Goal: Transaction & Acquisition: Purchase product/service

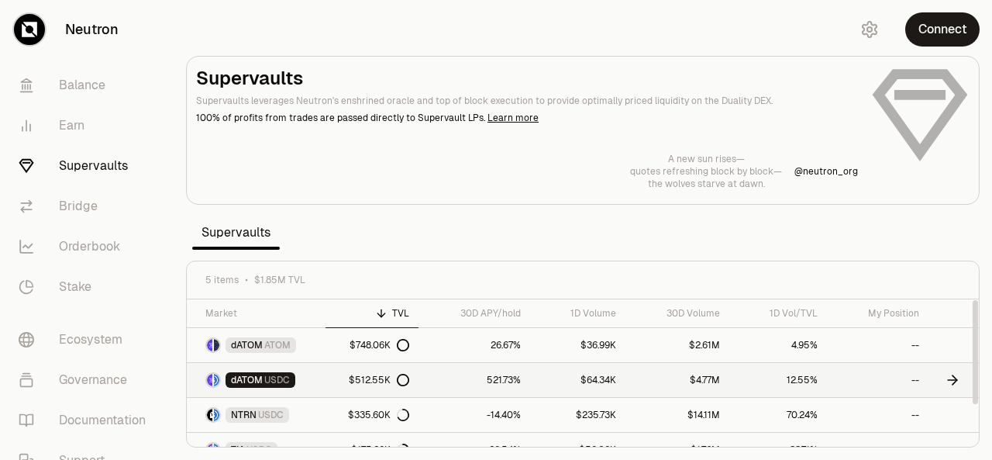
click at [363, 378] on div "$512.55K" at bounding box center [379, 380] width 60 height 12
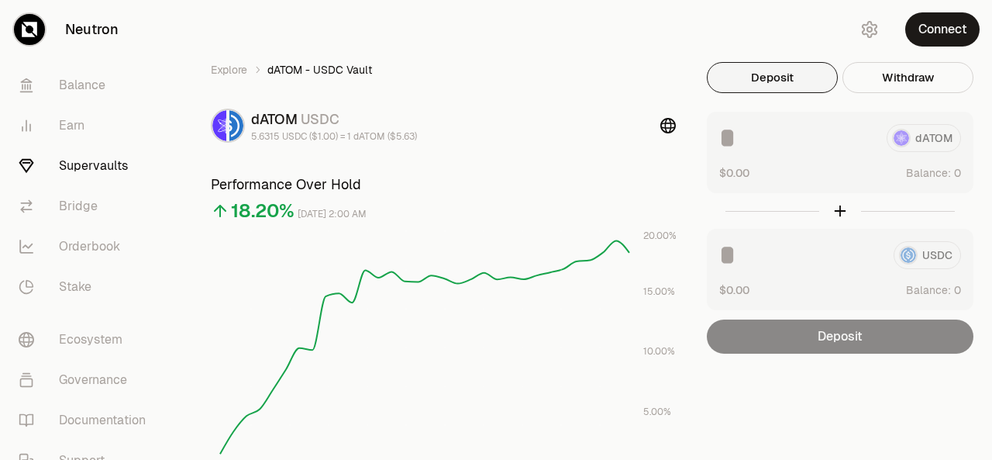
click at [758, 81] on button "Deposit" at bounding box center [772, 77] width 131 height 31
click at [951, 20] on button "Connect" at bounding box center [943, 29] width 74 height 34
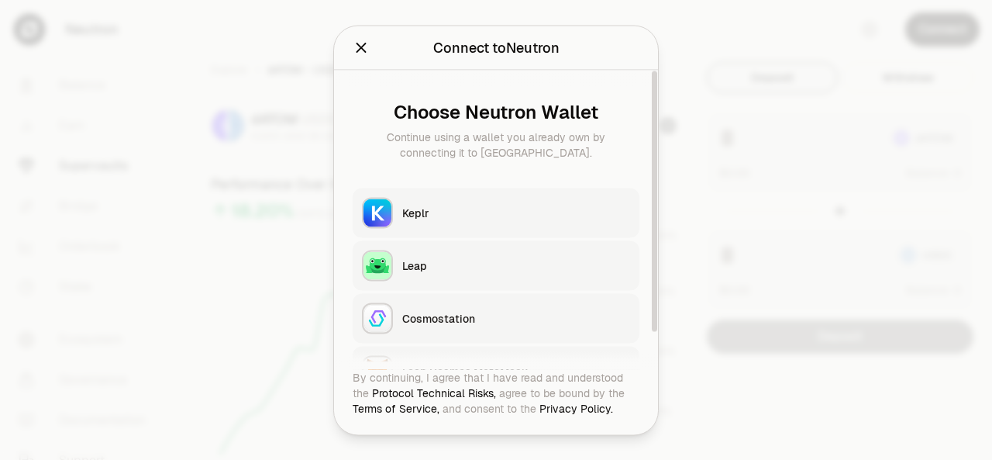
click at [533, 213] on div "Keplr" at bounding box center [516, 213] width 228 height 16
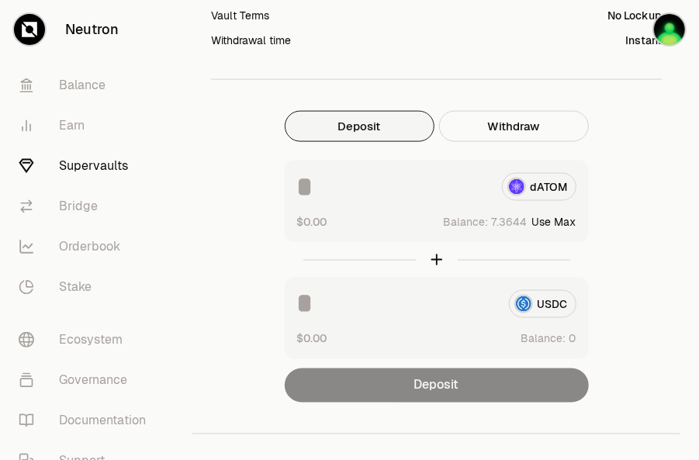
scroll to position [733, 0]
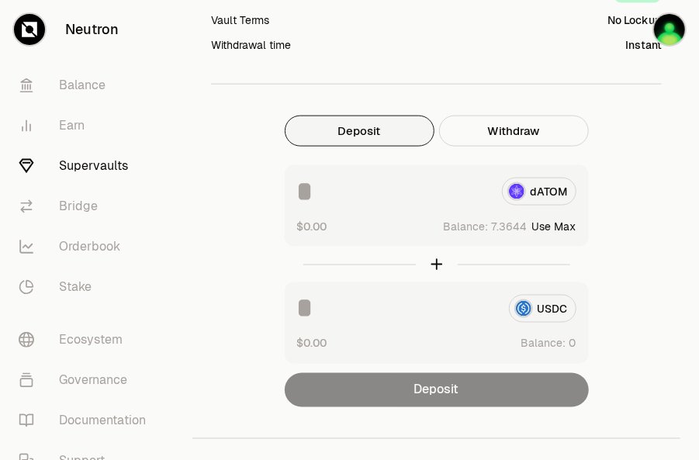
click at [552, 188] on div "dATOM" at bounding box center [436, 192] width 279 height 28
click at [564, 219] on button "Use Max" at bounding box center [554, 227] width 44 height 16
type input "********"
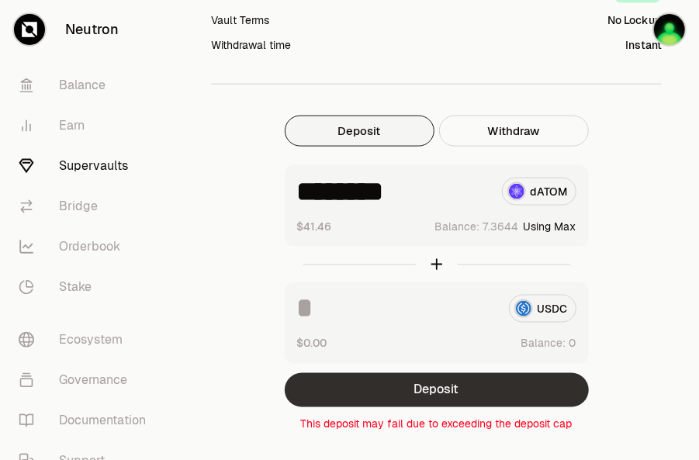
click at [471, 387] on button "Deposit" at bounding box center [437, 390] width 304 height 34
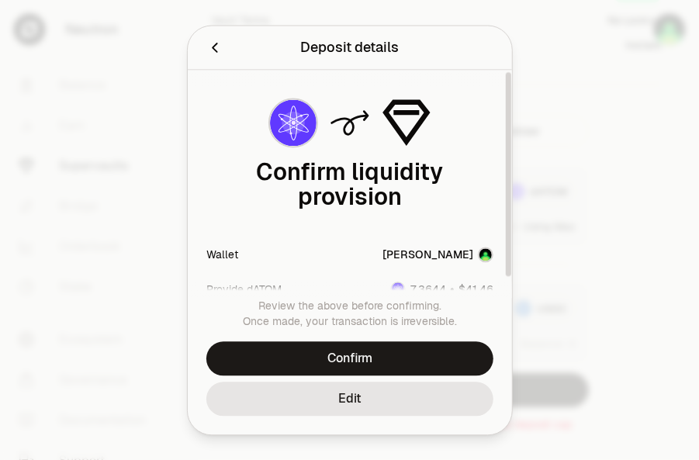
scroll to position [26, 0]
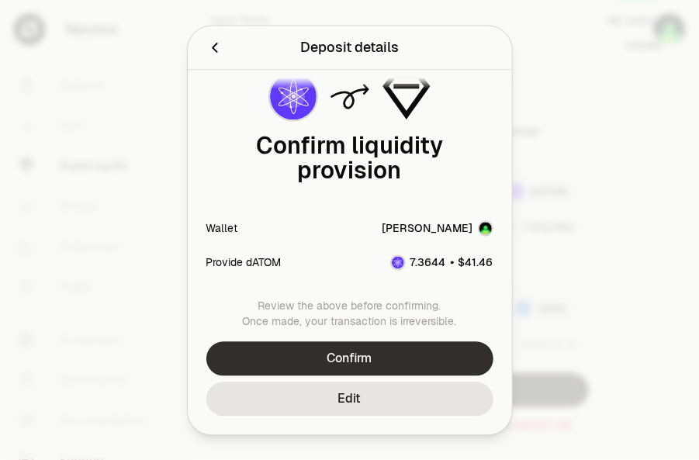
click at [366, 356] on button "Confirm" at bounding box center [349, 358] width 287 height 34
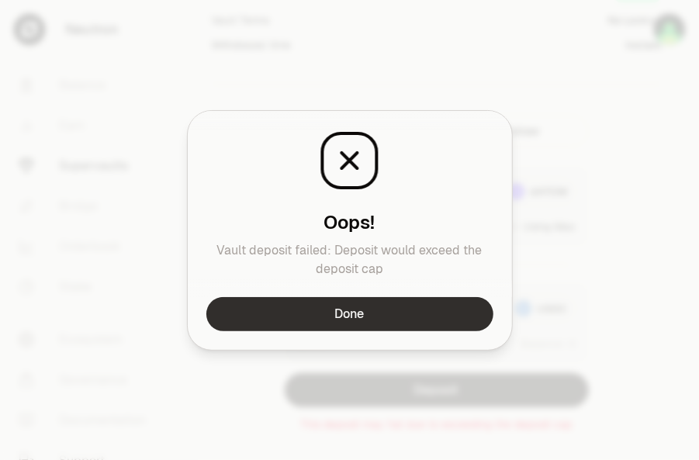
click at [362, 318] on button "Done" at bounding box center [349, 314] width 287 height 34
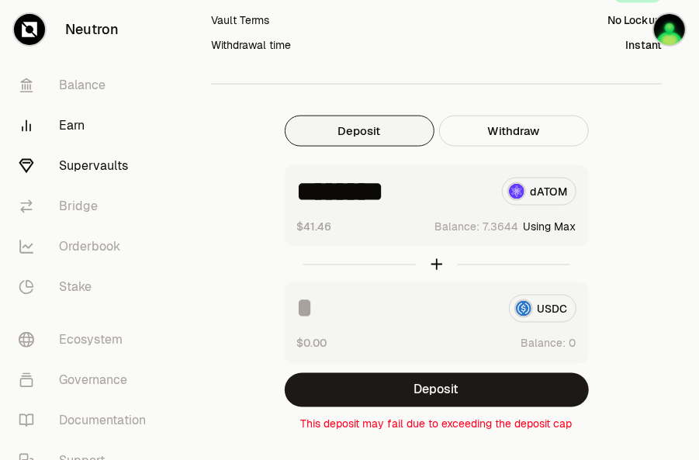
click at [73, 129] on link "Earn" at bounding box center [86, 125] width 161 height 40
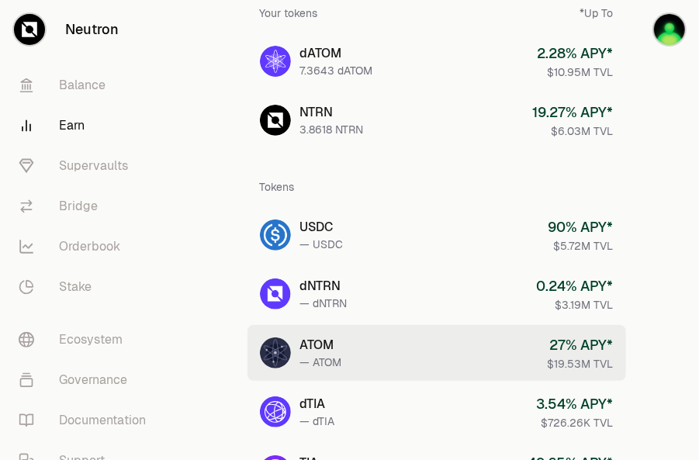
scroll to position [109, 0]
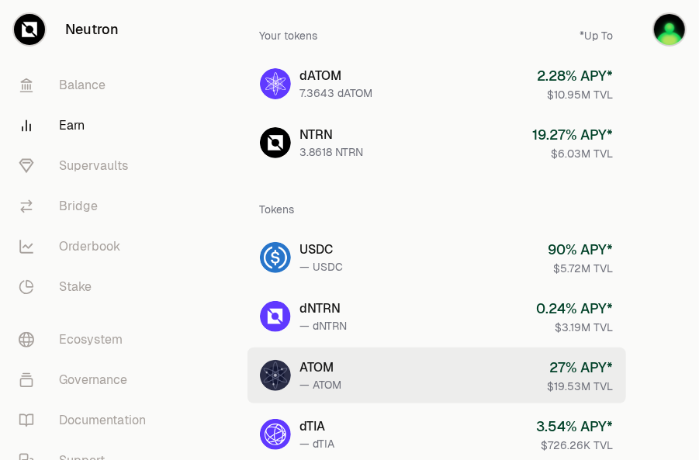
click at [313, 358] on div "ATOM" at bounding box center [321, 367] width 42 height 19
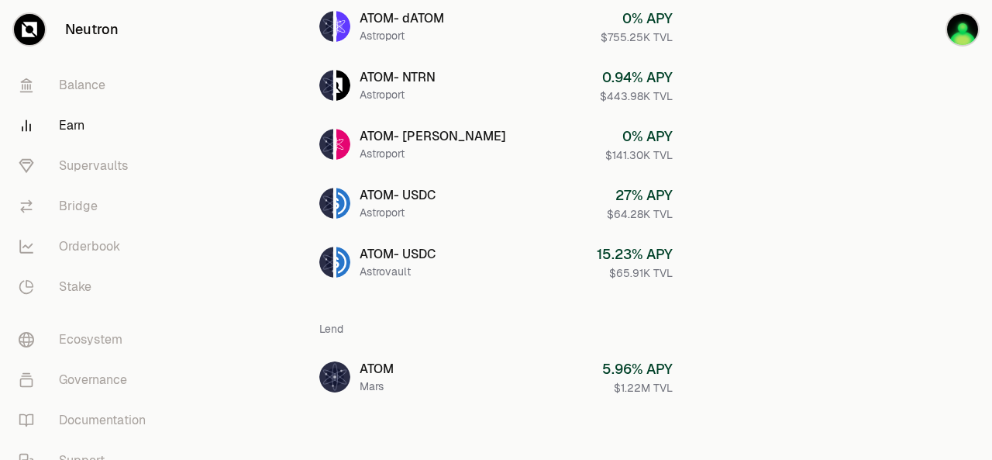
scroll to position [392, 0]
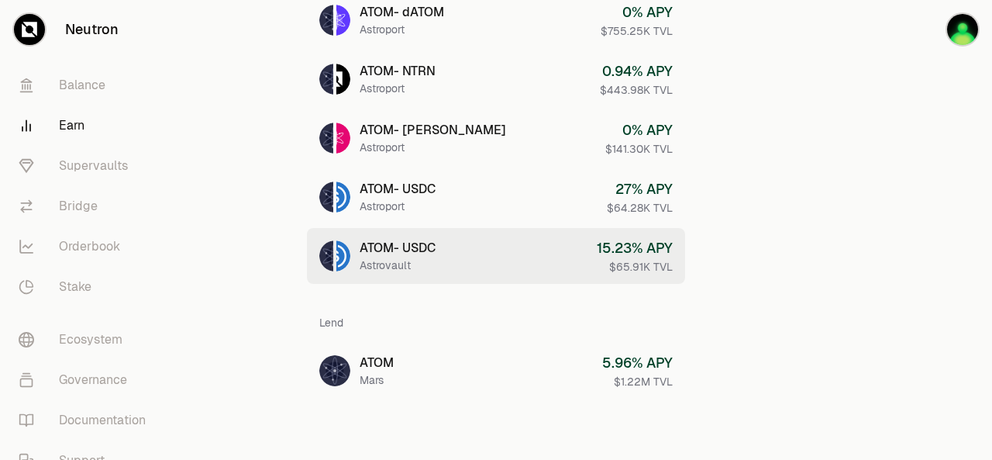
click at [408, 254] on div "ATOM - USDC" at bounding box center [398, 248] width 76 height 19
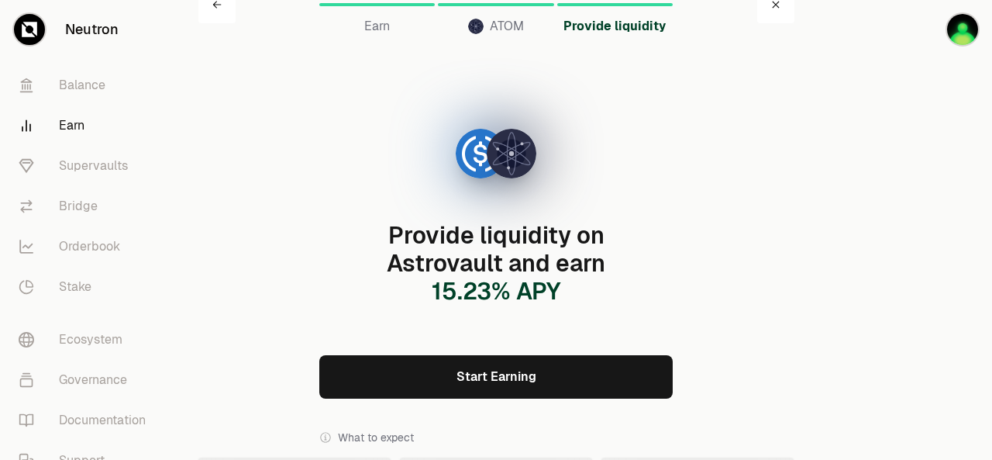
scroll to position [26, 0]
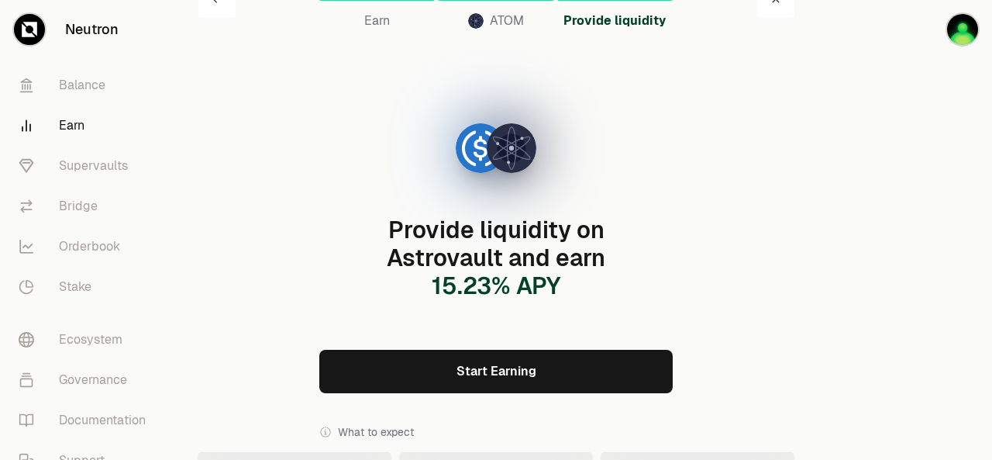
click at [450, 364] on link "Start Earning" at bounding box center [496, 371] width 354 height 43
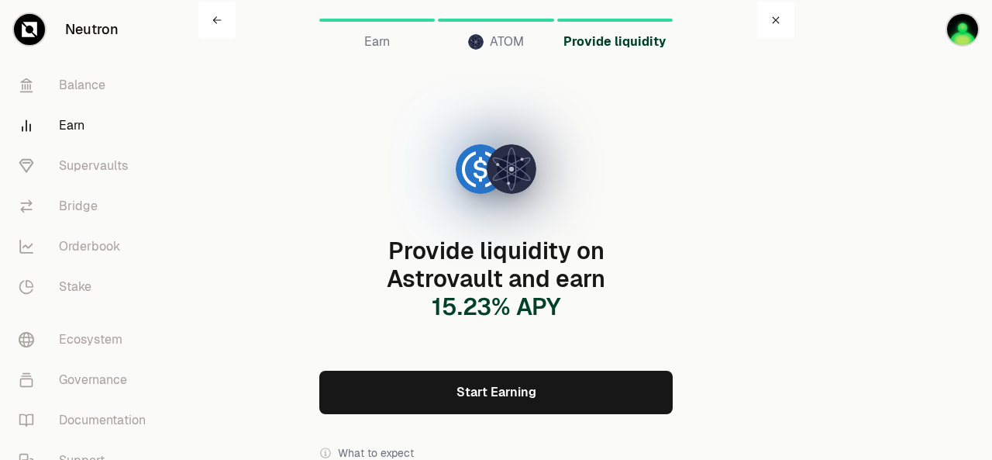
scroll to position [0, 0]
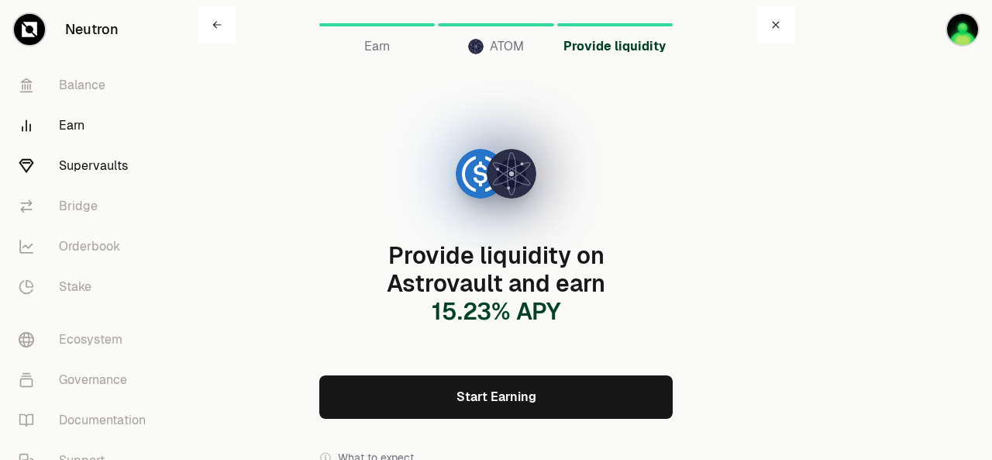
click at [93, 167] on link "Supervaults" at bounding box center [86, 166] width 161 height 40
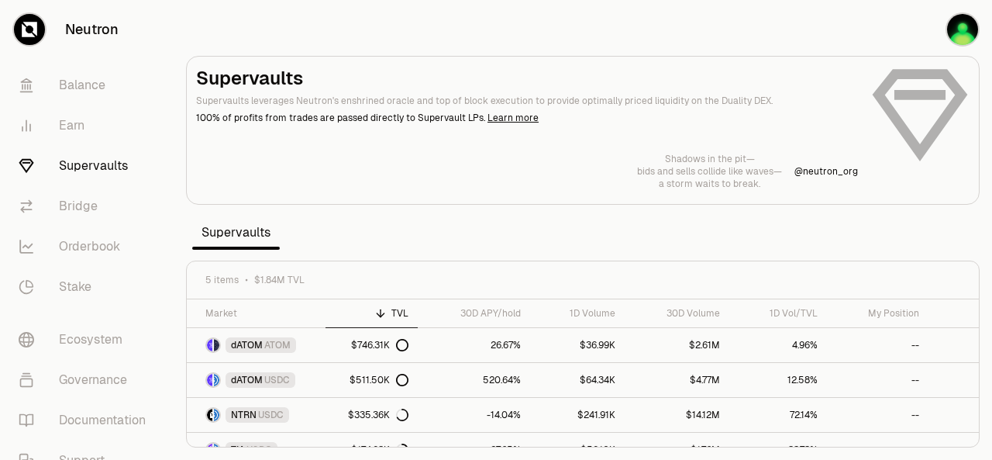
click at [789, 42] on section "Supervaults Supervaults leverages Neutron's enshrined oracle and top of block e…" at bounding box center [583, 230] width 819 height 460
